Goal: Task Accomplishment & Management: Manage account settings

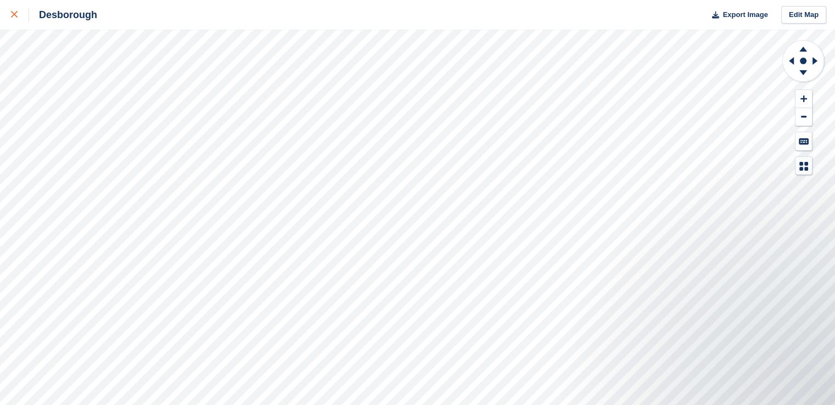
click at [10, 7] on link at bounding box center [14, 15] width 29 height 30
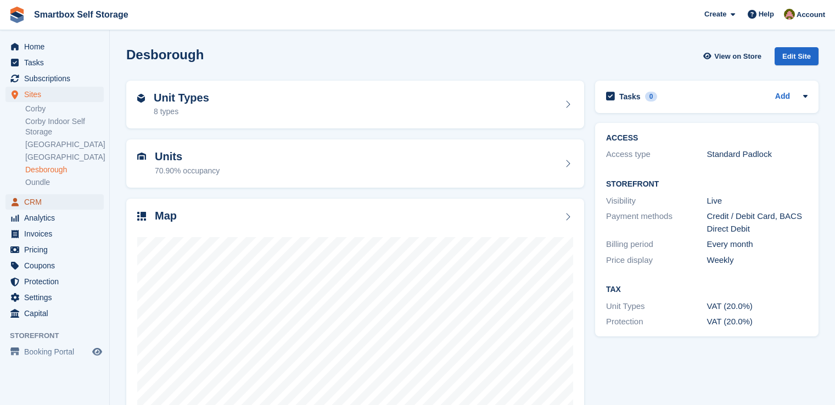
click at [33, 203] on span "CRM" at bounding box center [57, 201] width 66 height 15
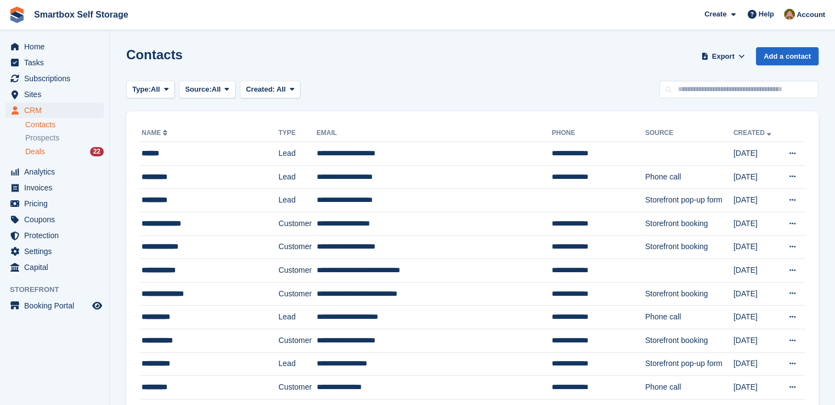
click at [40, 151] on span "Deals" at bounding box center [35, 151] width 20 height 10
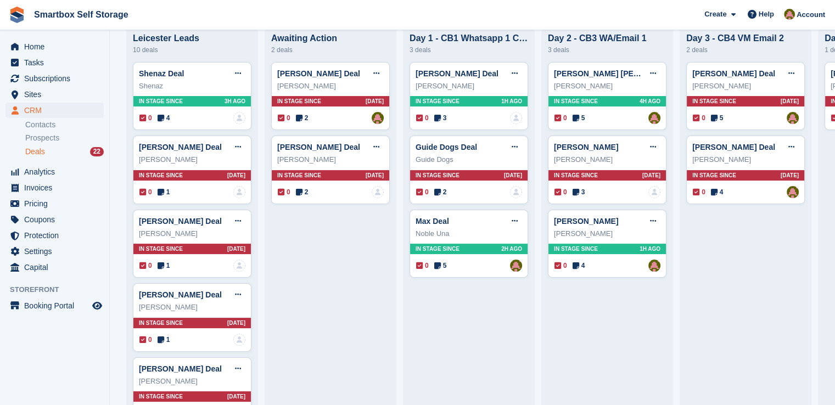
scroll to position [165, 0]
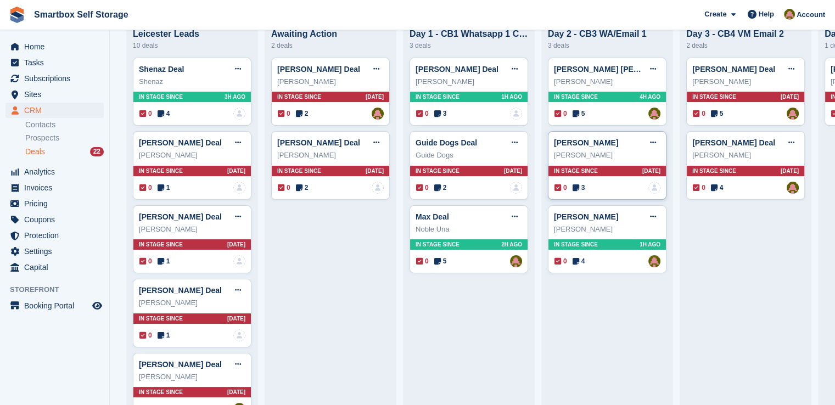
click at [608, 166] on div "James Deal Edit deal Mark as won Mark as lost Delete deal James In stage since …" at bounding box center [607, 165] width 119 height 69
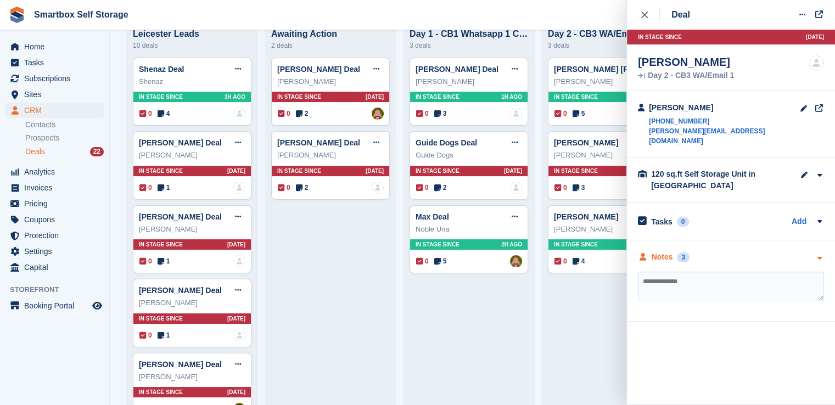
click at [675, 251] on div "Notes 3" at bounding box center [664, 257] width 52 height 12
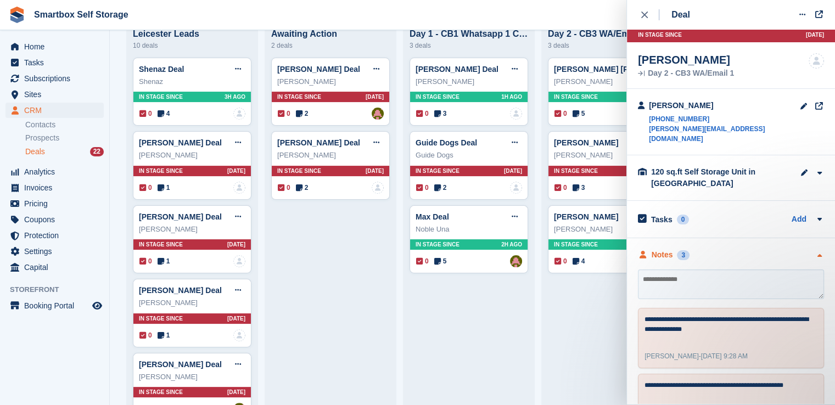
scroll to position [0, 0]
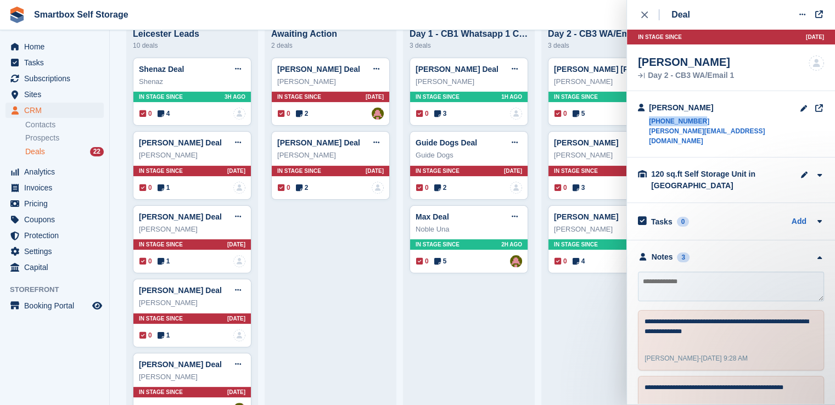
drag, startPoint x: 733, startPoint y: 121, endPoint x: 646, endPoint y: 122, distance: 86.7
click at [646, 122] on div "James +447304056842 james@gmail.com" at bounding box center [731, 124] width 208 height 66
copy link "+447304056842"
click at [651, 273] on textarea at bounding box center [731, 287] width 186 height 30
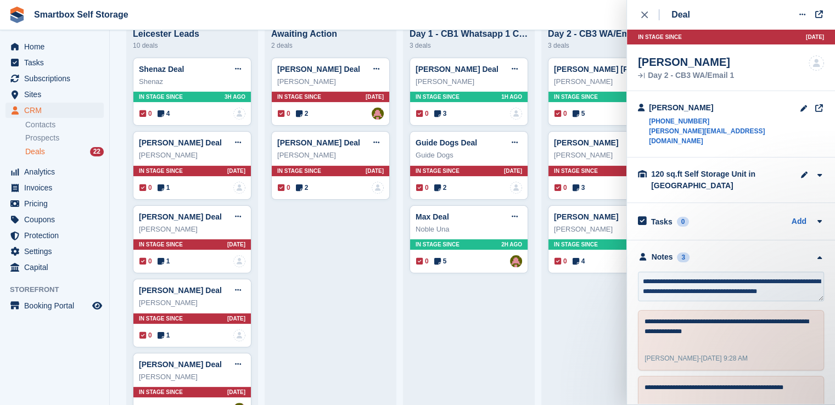
type textarea "**********"
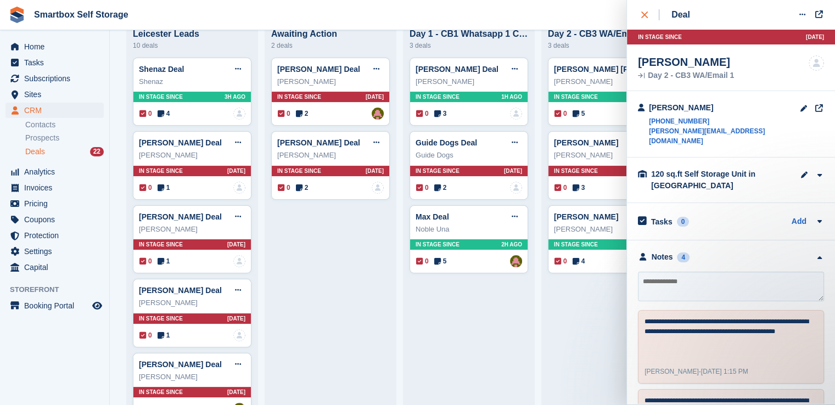
click at [638, 10] on button "close" at bounding box center [650, 15] width 25 height 30
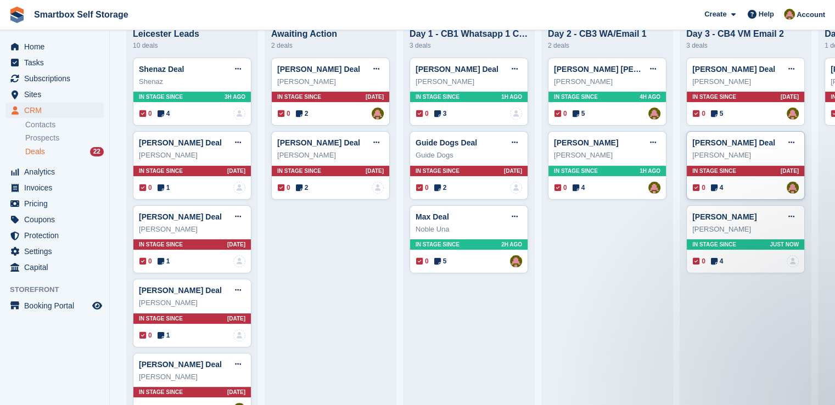
click at [781, 163] on div "Jay davis Deal Edit deal Mark as won Mark as lost Delete deal Jay davis In stag…" at bounding box center [745, 165] width 119 height 69
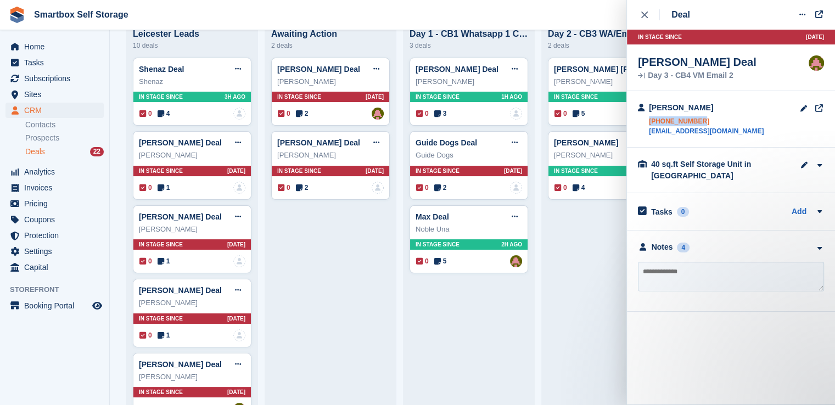
drag, startPoint x: 725, startPoint y: 121, endPoint x: 648, endPoint y: 125, distance: 77.5
click at [648, 125] on div "Jay davis +447871507780 jayrdavis31@gmail.com" at bounding box center [731, 119] width 208 height 57
copy link "+447871507780"
click at [643, 12] on icon "close" at bounding box center [644, 15] width 7 height 7
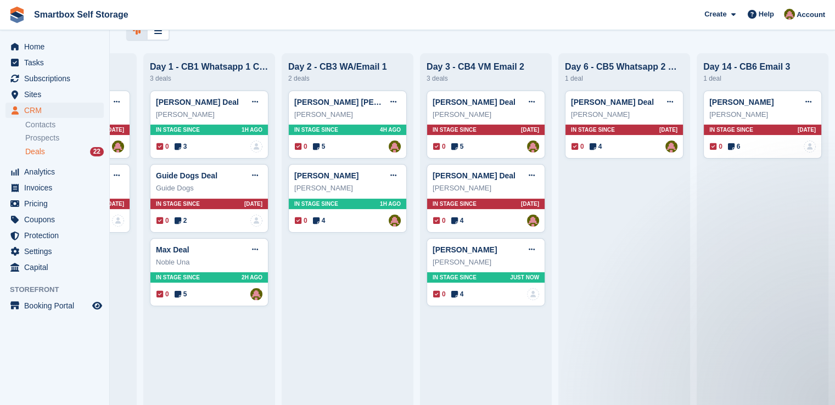
scroll to position [132, 0]
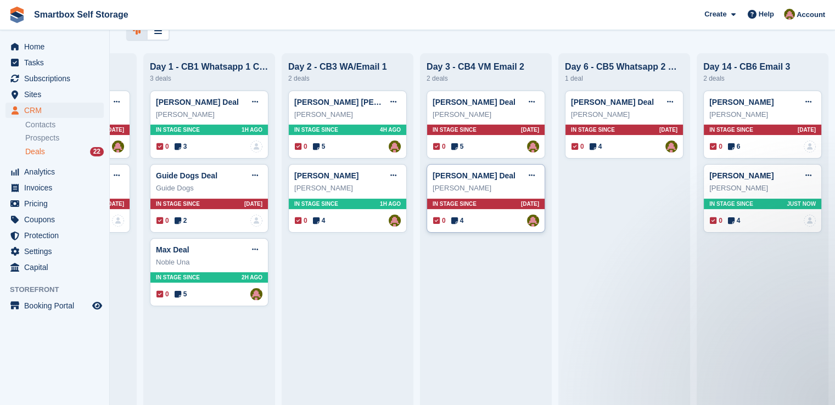
click at [495, 201] on div "In stage since [DATE]" at bounding box center [485, 204] width 117 height 10
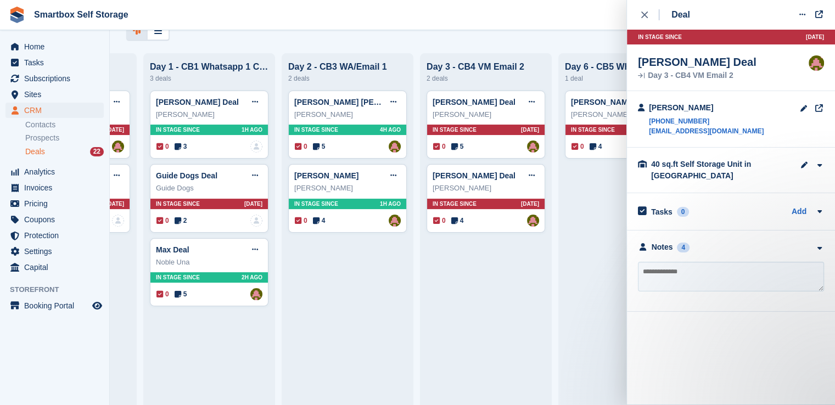
click at [650, 238] on div "**********" at bounding box center [731, 270] width 208 height 81
click at [656, 245] on div "Notes" at bounding box center [661, 247] width 21 height 12
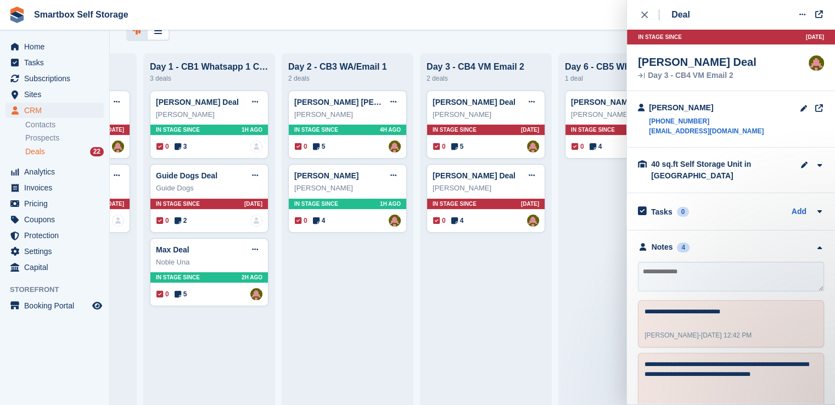
click at [702, 270] on textarea at bounding box center [731, 277] width 186 height 30
type textarea "**********"
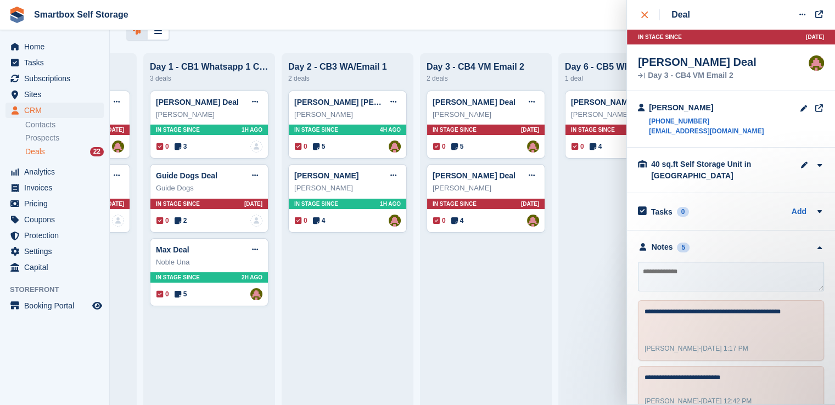
click at [638, 13] on button "close" at bounding box center [650, 15] width 25 height 30
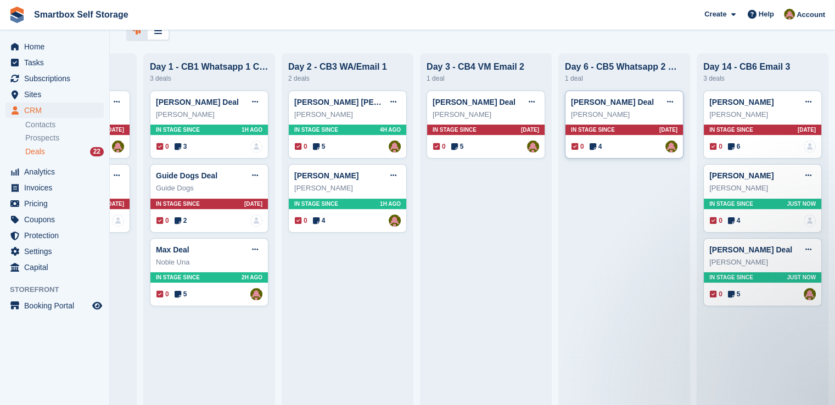
click at [623, 117] on div "[PERSON_NAME]" at bounding box center [624, 114] width 106 height 11
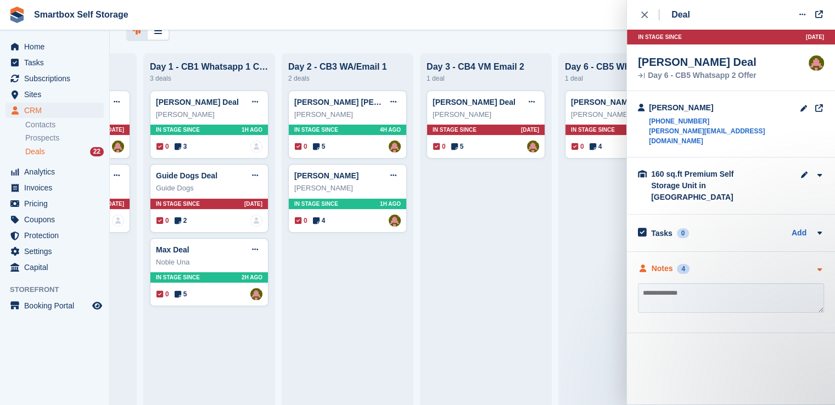
click at [689, 263] on div "Notes 4" at bounding box center [731, 269] width 186 height 12
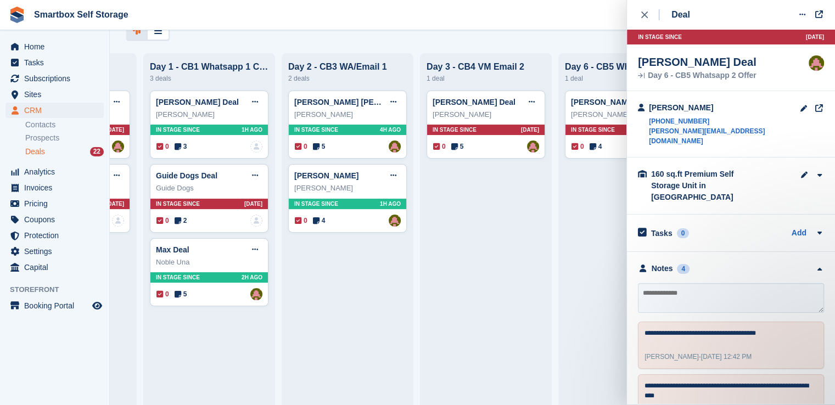
scroll to position [0, 0]
drag, startPoint x: 712, startPoint y: 119, endPoint x: 648, endPoint y: 119, distance: 63.6
click at [648, 119] on div "Kyle Morgan +447566287616 kyle@gmail.com" at bounding box center [731, 124] width 208 height 66
copy link "+447566287616"
click at [679, 283] on textarea at bounding box center [731, 298] width 186 height 30
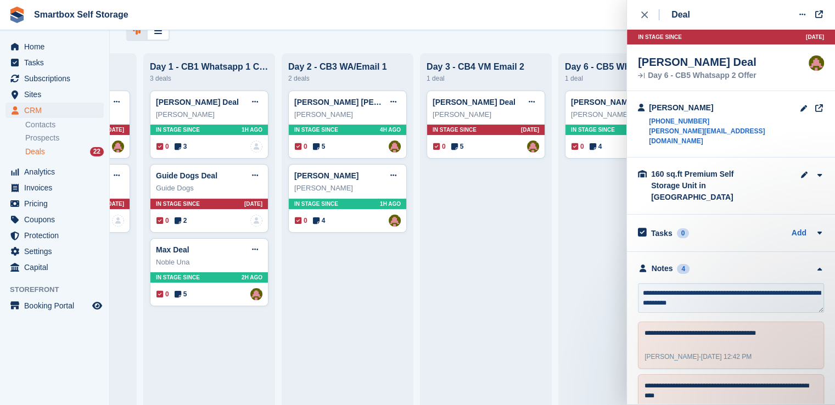
type textarea "**********"
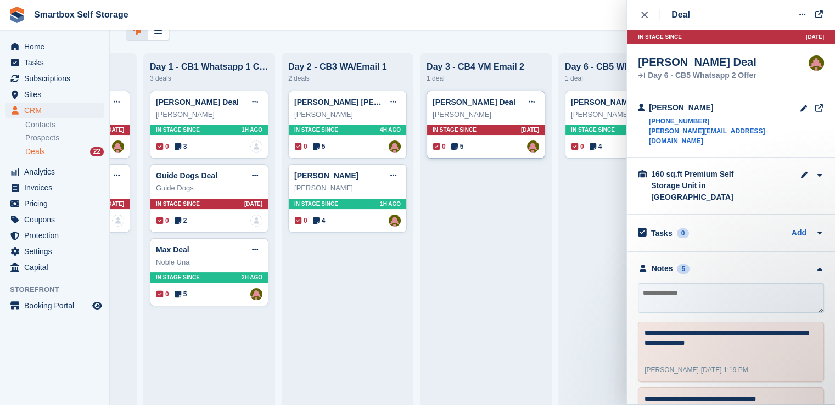
click at [477, 112] on div "[PERSON_NAME]" at bounding box center [485, 114] width 106 height 11
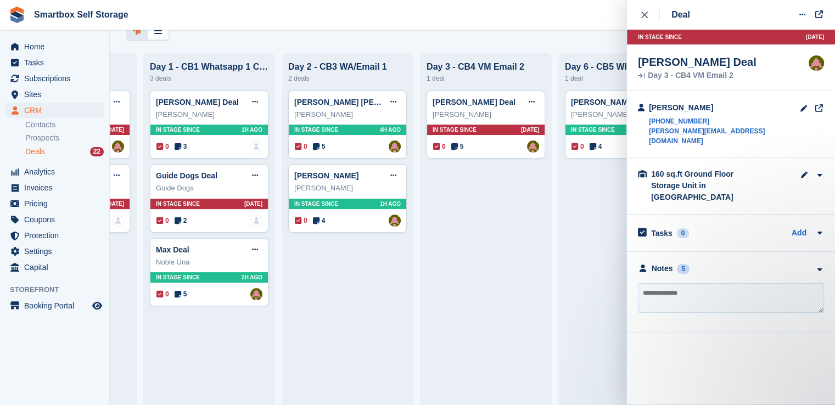
click at [686, 252] on div "**********" at bounding box center [731, 292] width 208 height 81
click at [674, 252] on div "**********" at bounding box center [731, 292] width 208 height 81
click at [672, 263] on div "Notes 5" at bounding box center [664, 269] width 52 height 12
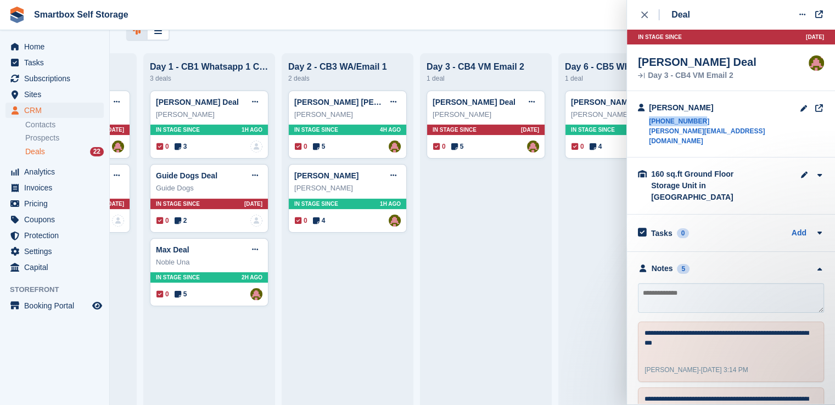
drag, startPoint x: 746, startPoint y: 121, endPoint x: 646, endPoint y: 122, distance: 99.9
click at [646, 122] on div "[PERSON_NAME] [PHONE_NUMBER] [PERSON_NAME][EMAIL_ADDRESS][DOMAIN_NAME]" at bounding box center [731, 124] width 208 height 66
copy link "[PHONE_NUMBER]"
click at [44, 108] on span "CRM" at bounding box center [57, 110] width 66 height 15
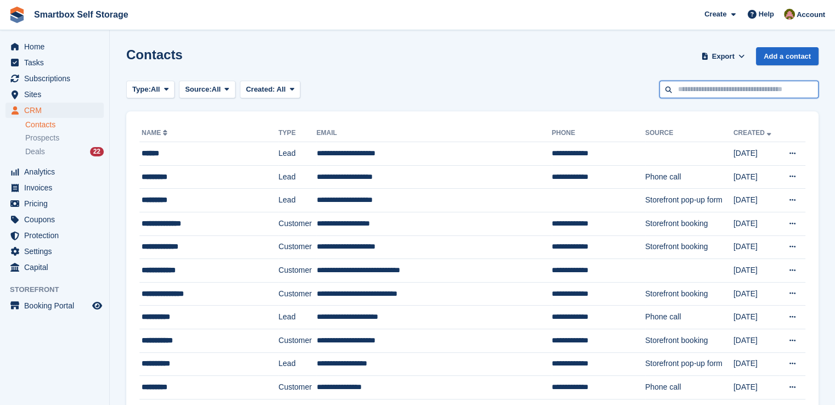
click at [690, 89] on input "text" at bounding box center [738, 90] width 159 height 18
type input "******"
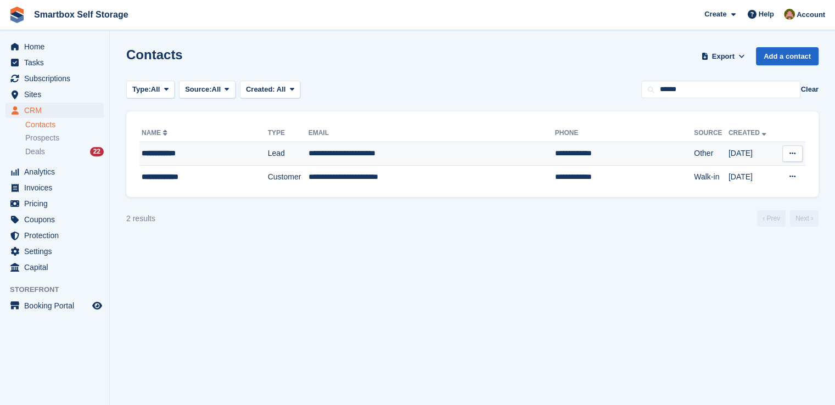
click at [331, 152] on td "**********" at bounding box center [431, 154] width 246 height 24
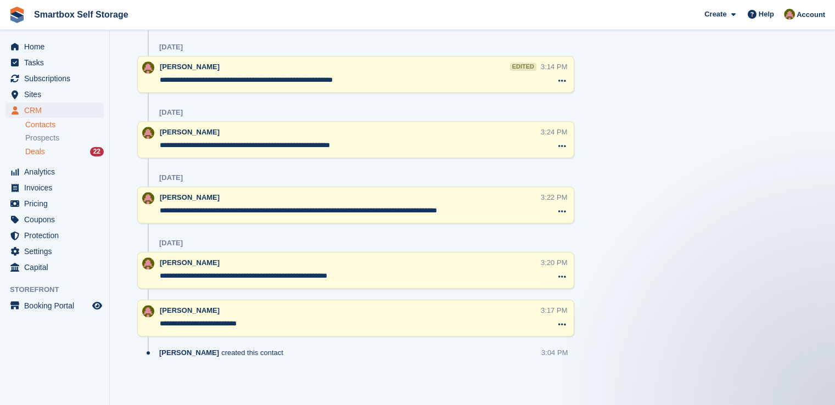
click at [60, 150] on div "Deals 22" at bounding box center [64, 151] width 78 height 10
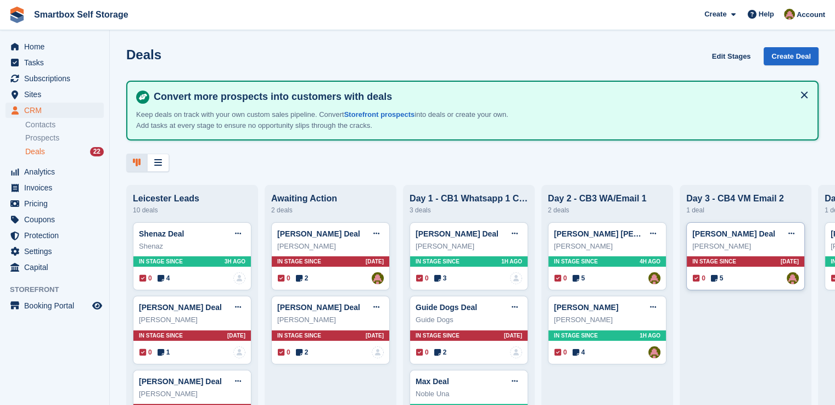
click at [766, 262] on div "In stage since [DATE]" at bounding box center [744, 261] width 117 height 10
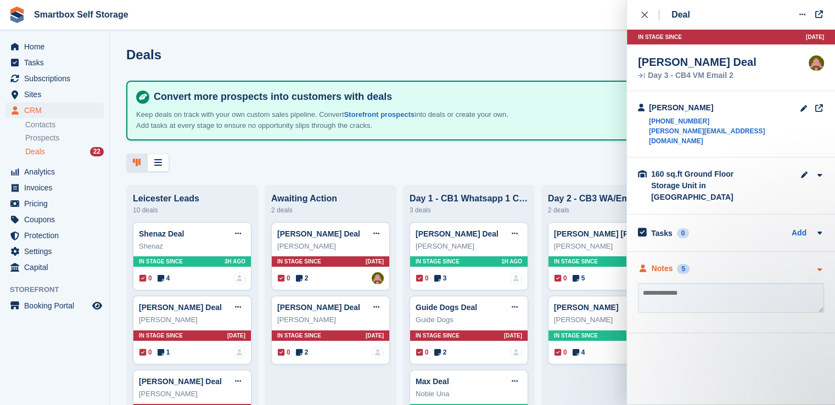
click at [676, 263] on div "Notes 5" at bounding box center [664, 269] width 52 height 12
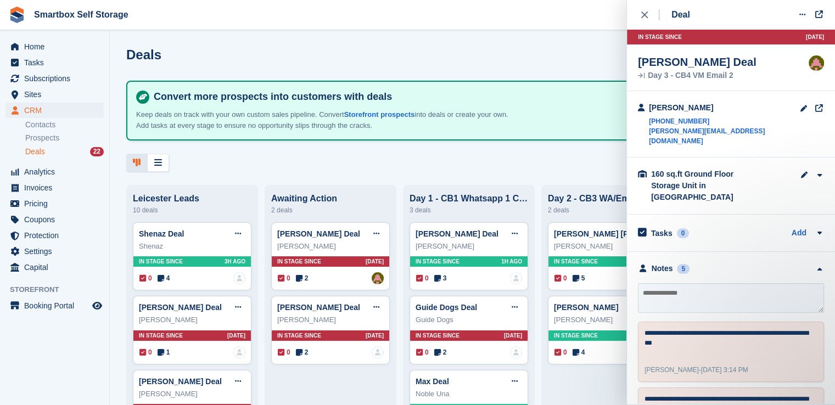
click at [751, 102] on div "[PERSON_NAME] [PHONE_NUMBER] [PERSON_NAME][EMAIL_ADDRESS][DOMAIN_NAME]" at bounding box center [731, 124] width 208 height 66
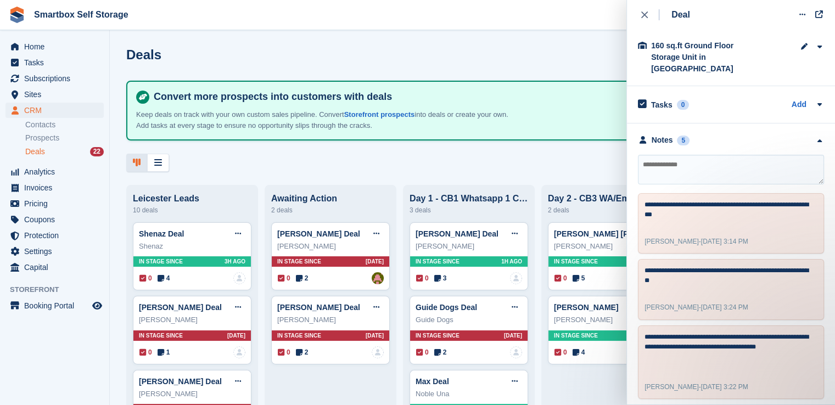
scroll to position [230, 0]
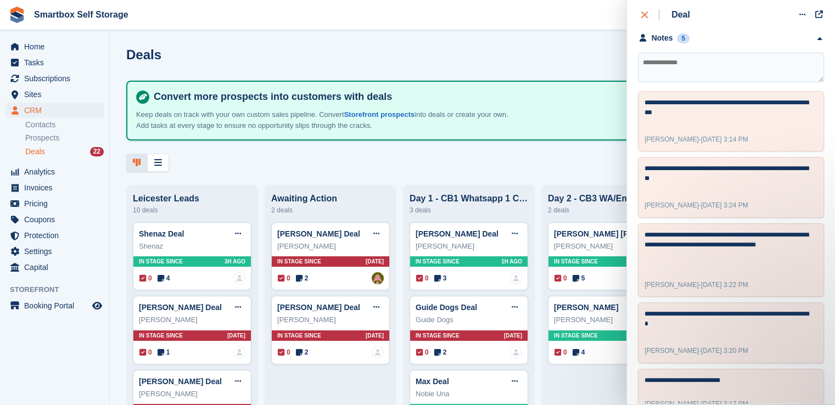
click at [641, 16] on icon "close" at bounding box center [644, 15] width 7 height 7
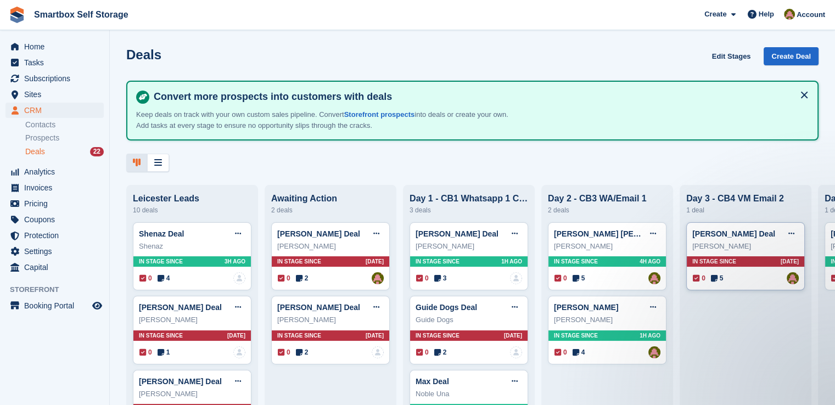
click at [757, 267] on div "In stage since [DATE]" at bounding box center [744, 261] width 117 height 10
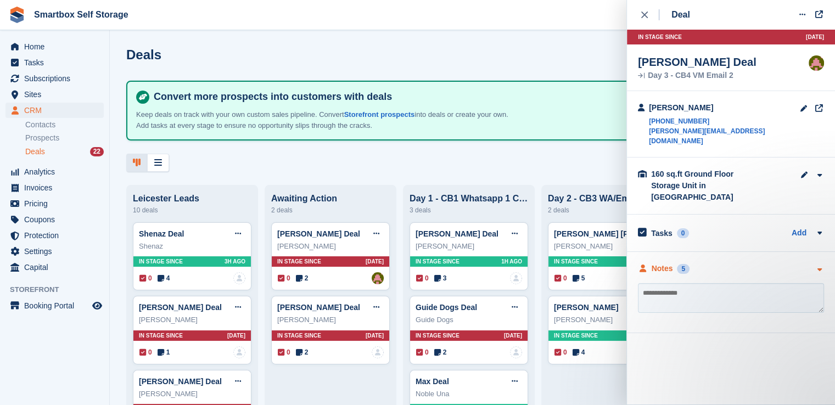
click at [708, 263] on div "Notes 5" at bounding box center [731, 269] width 186 height 12
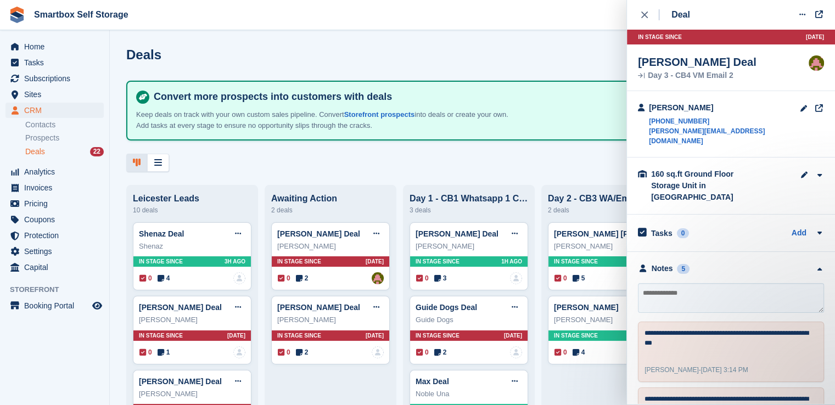
click at [688, 283] on textarea at bounding box center [731, 298] width 186 height 30
type textarea "**********"
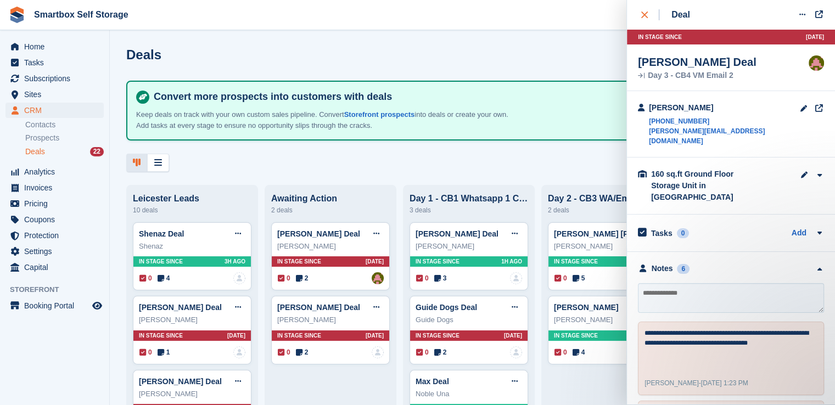
click at [643, 14] on icon "close" at bounding box center [644, 15] width 7 height 7
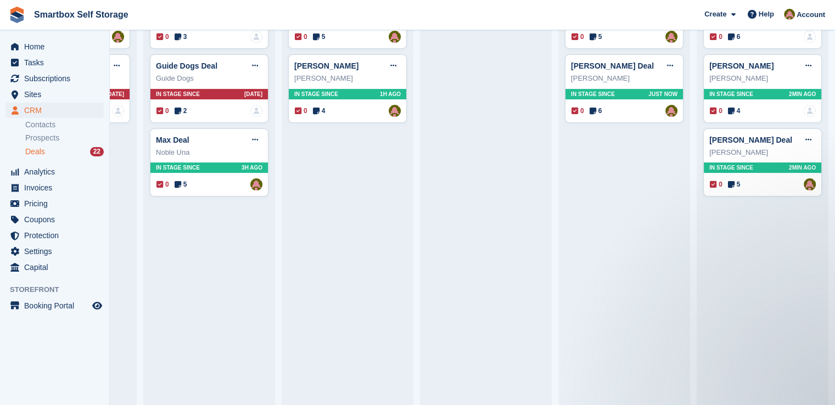
scroll to position [0, 0]
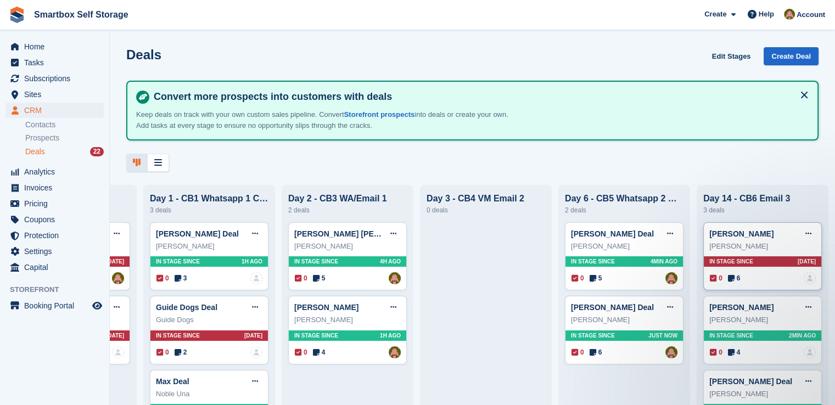
click at [778, 255] on div "[PERSON_NAME] Edit deal [PERSON_NAME] as won [PERSON_NAME] as lost Delete deal …" at bounding box center [762, 256] width 119 height 69
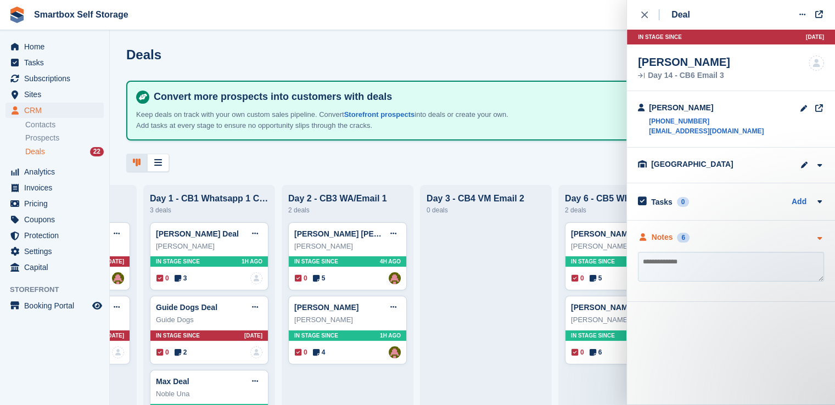
click at [751, 237] on div "Notes 6" at bounding box center [731, 238] width 186 height 12
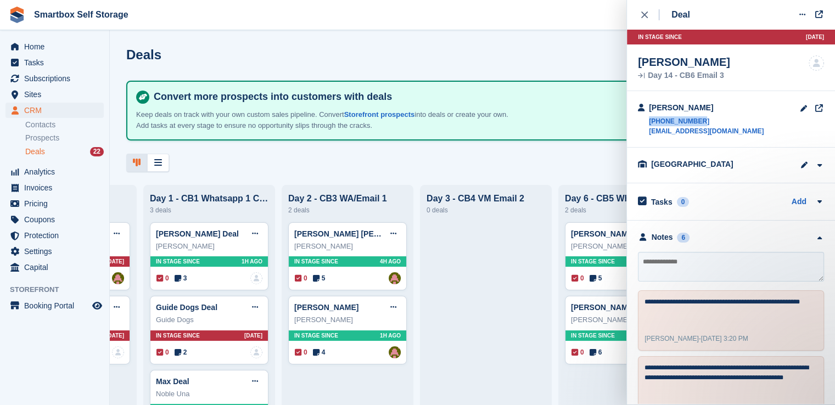
drag, startPoint x: 722, startPoint y: 117, endPoint x: 646, endPoint y: 121, distance: 75.8
click at [646, 121] on div "[PERSON_NAME] [PHONE_NUMBER] [EMAIL_ADDRESS][DOMAIN_NAME]" at bounding box center [731, 119] width 208 height 57
copy link "[PHONE_NUMBER]"
